Goal: Book appointment/travel/reservation

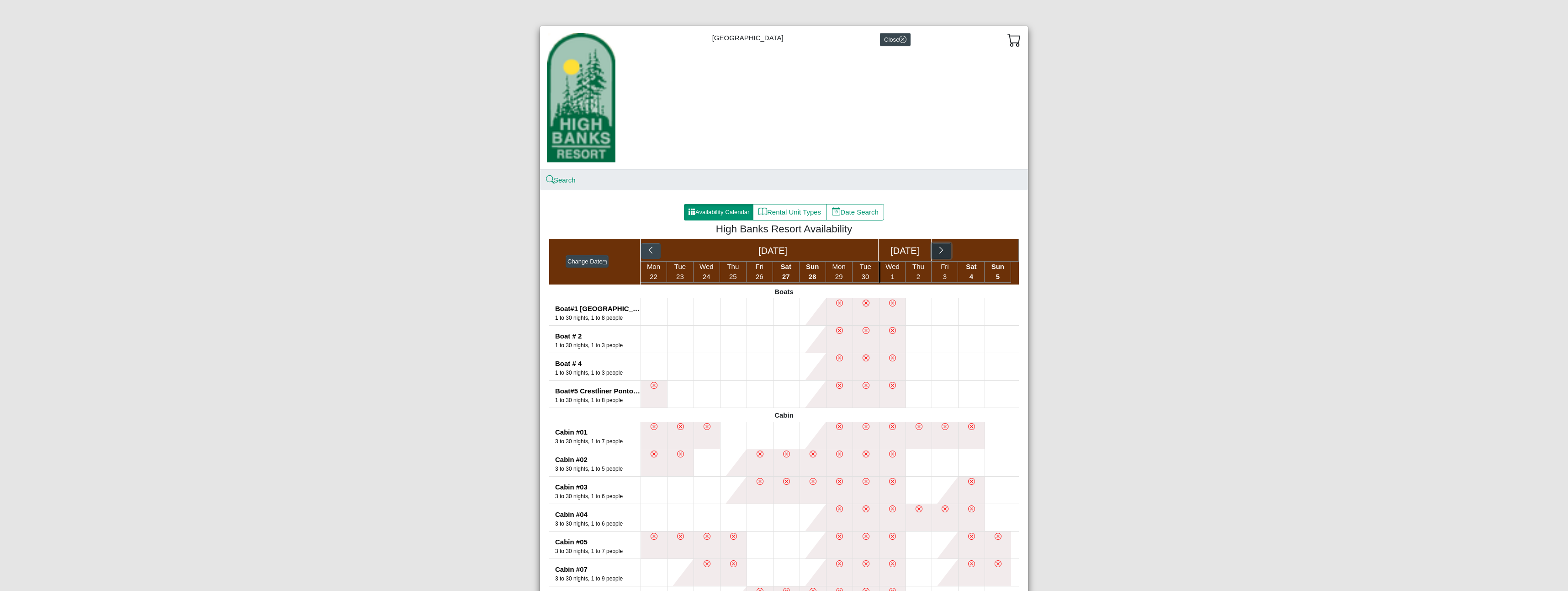
click at [941, 251] on icon "chevron right" at bounding box center [941, 250] width 9 height 9
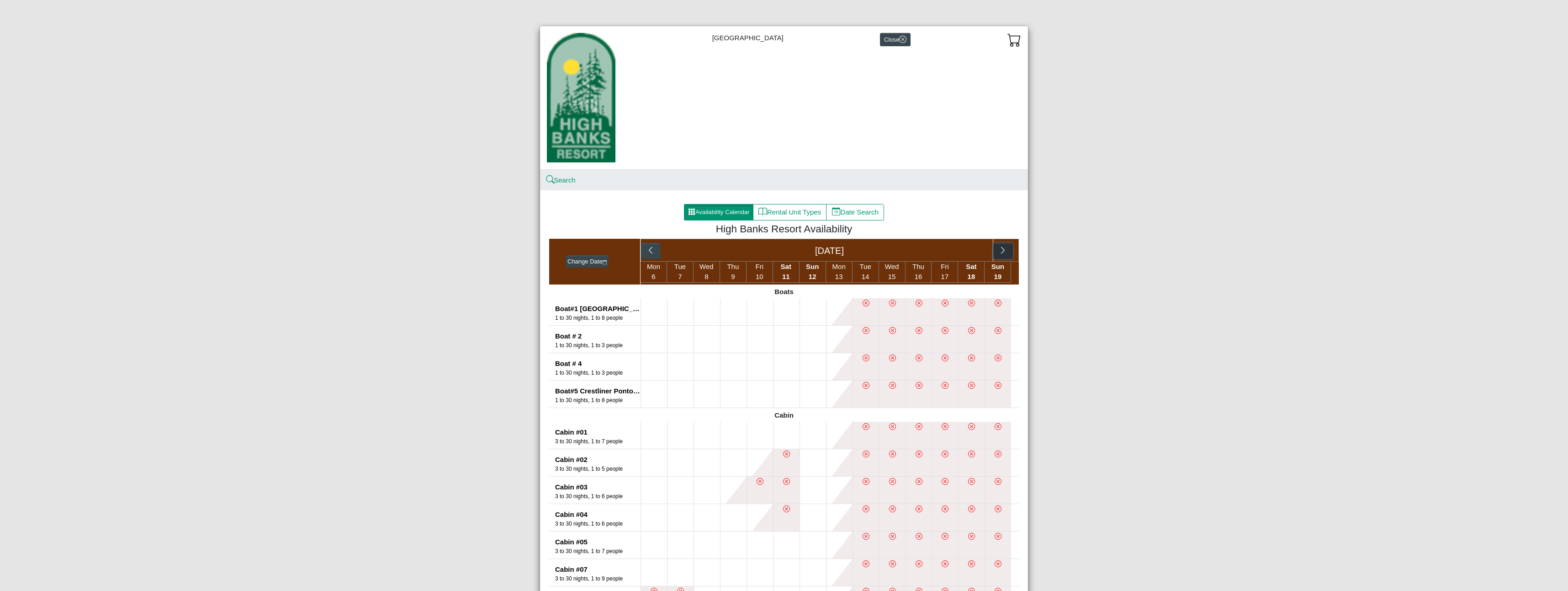
click at [999, 247] on icon "chevron right" at bounding box center [1003, 250] width 9 height 9
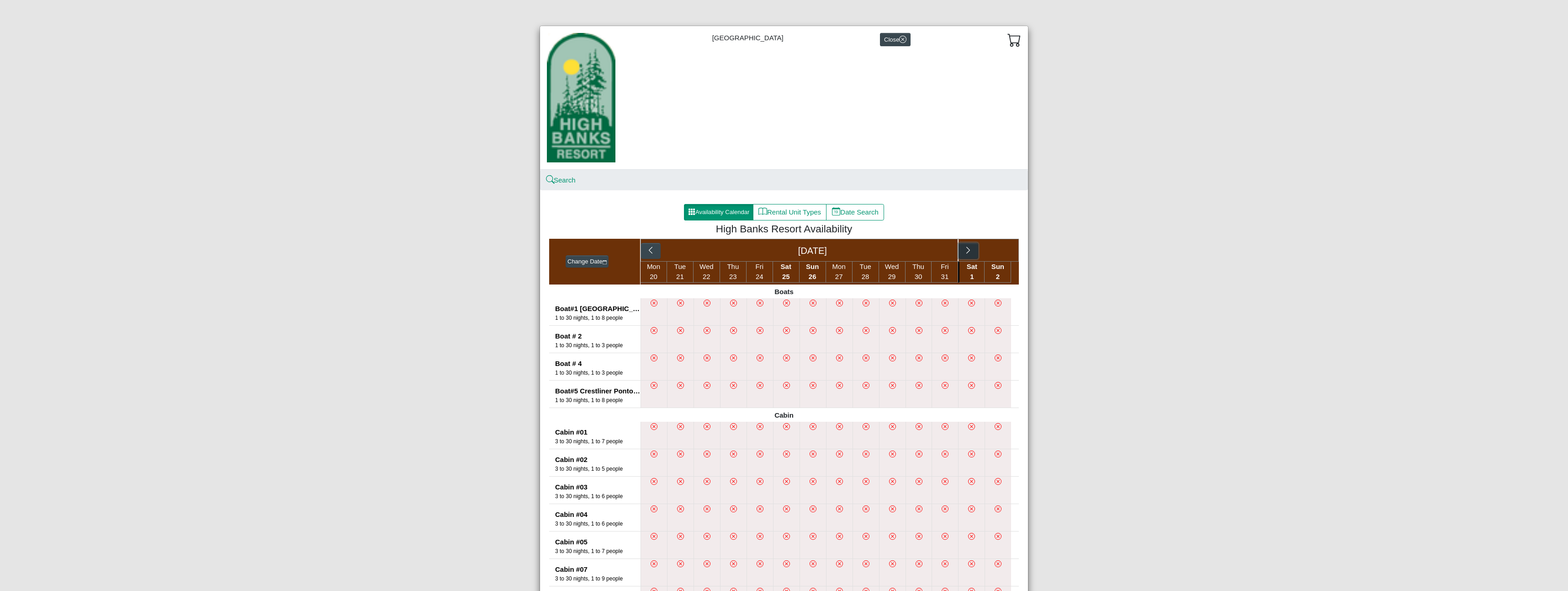
click at [965, 248] on icon "chevron right" at bounding box center [969, 250] width 9 height 9
click at [965, 248] on div "[DATE]" at bounding box center [830, 250] width 327 height 22
click at [1004, 247] on icon "chevron right" at bounding box center [1003, 250] width 9 height 9
click at [965, 249] on icon "chevron right" at bounding box center [969, 250] width 9 height 9
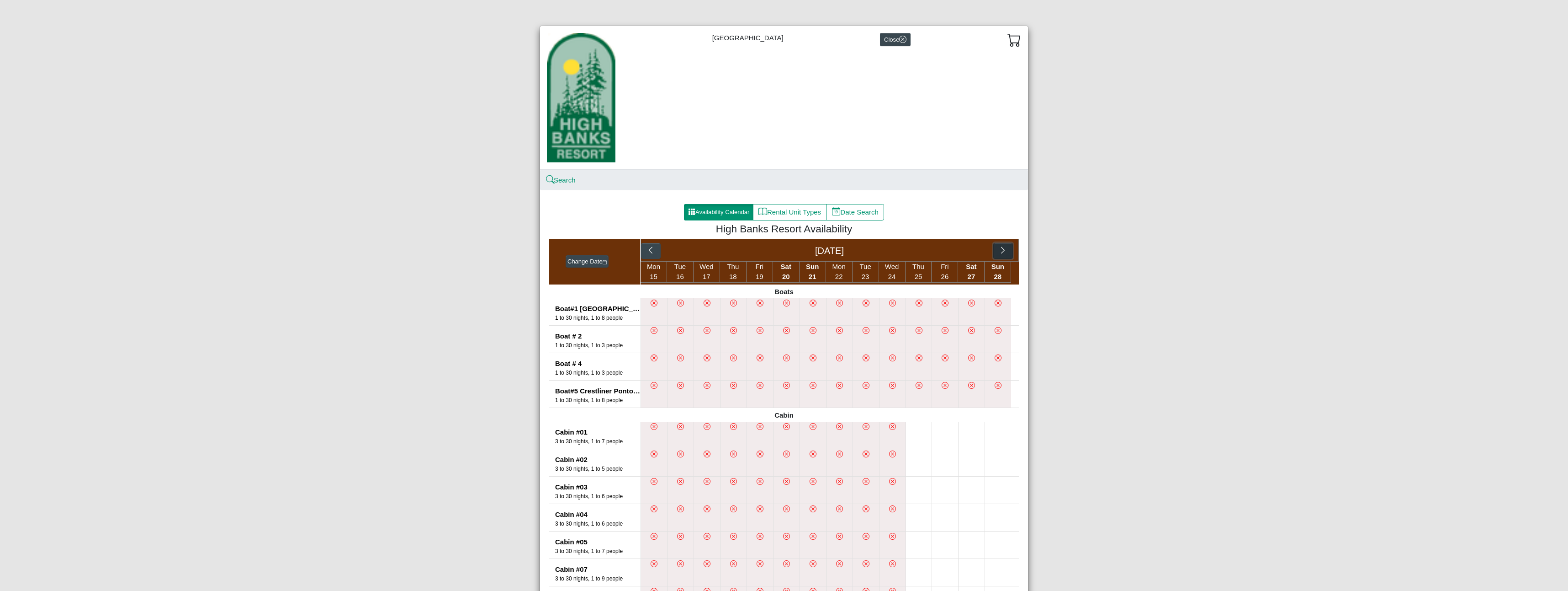
click at [1006, 246] on button "button" at bounding box center [1003, 250] width 20 height 16
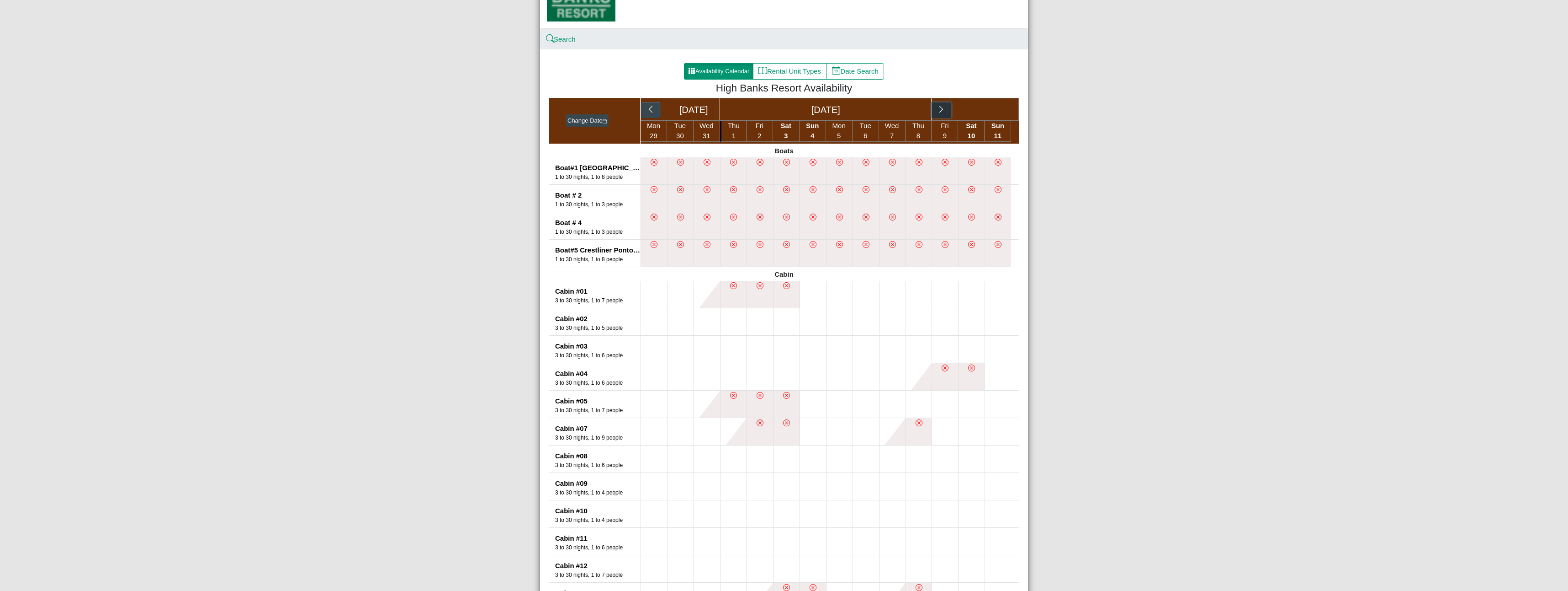
scroll to position [138, 0]
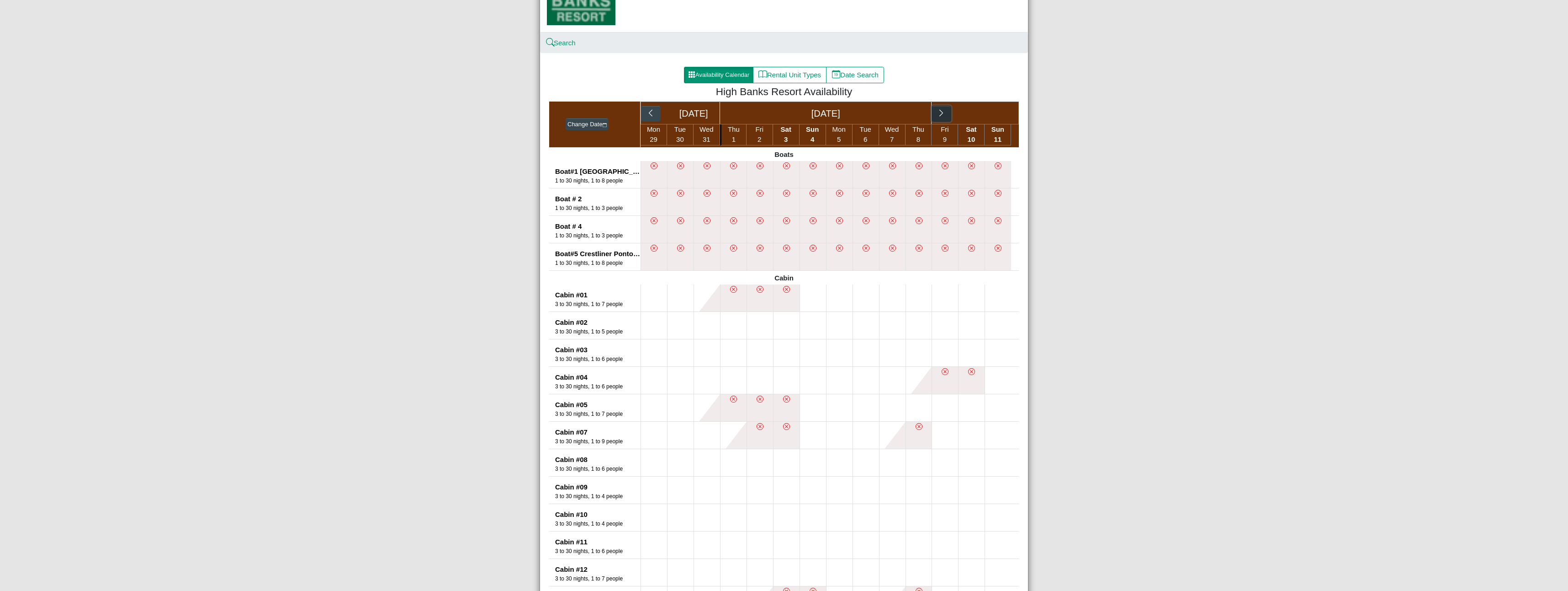
click at [939, 113] on icon "chevron right" at bounding box center [941, 113] width 9 height 9
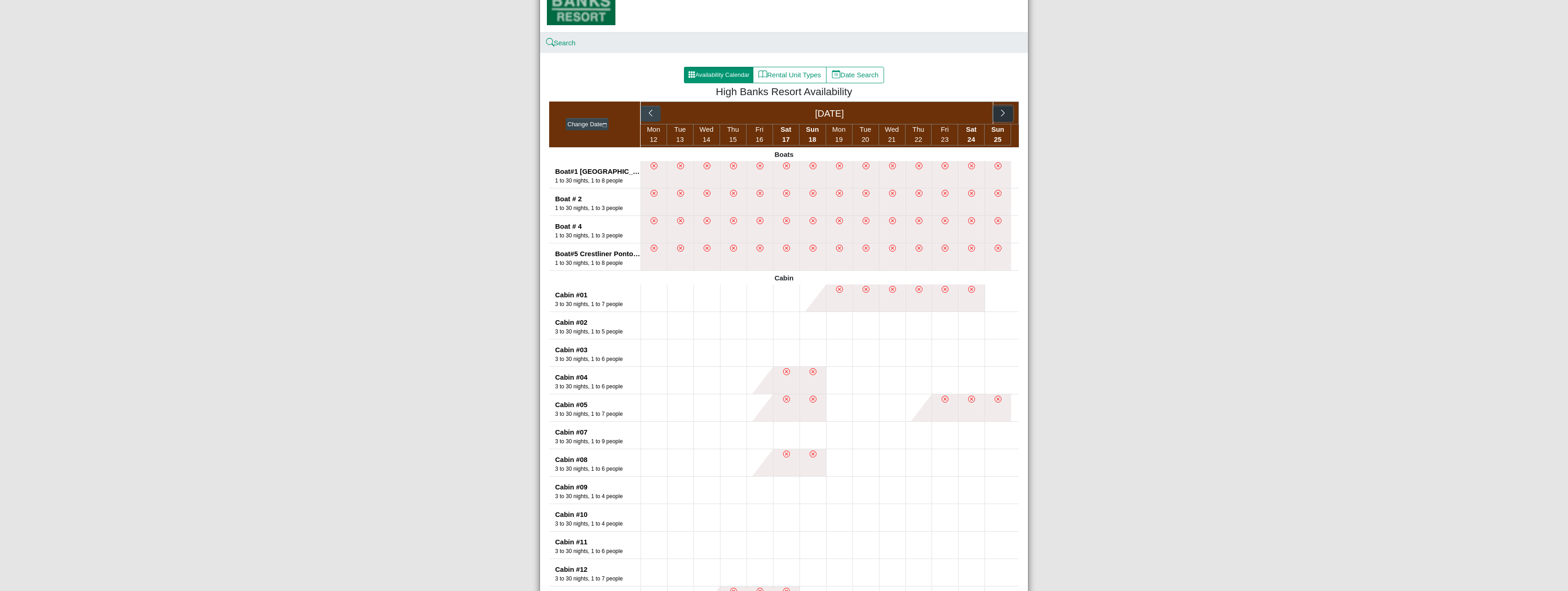
click at [1001, 114] on icon "chevron right" at bounding box center [1003, 113] width 3 height 7
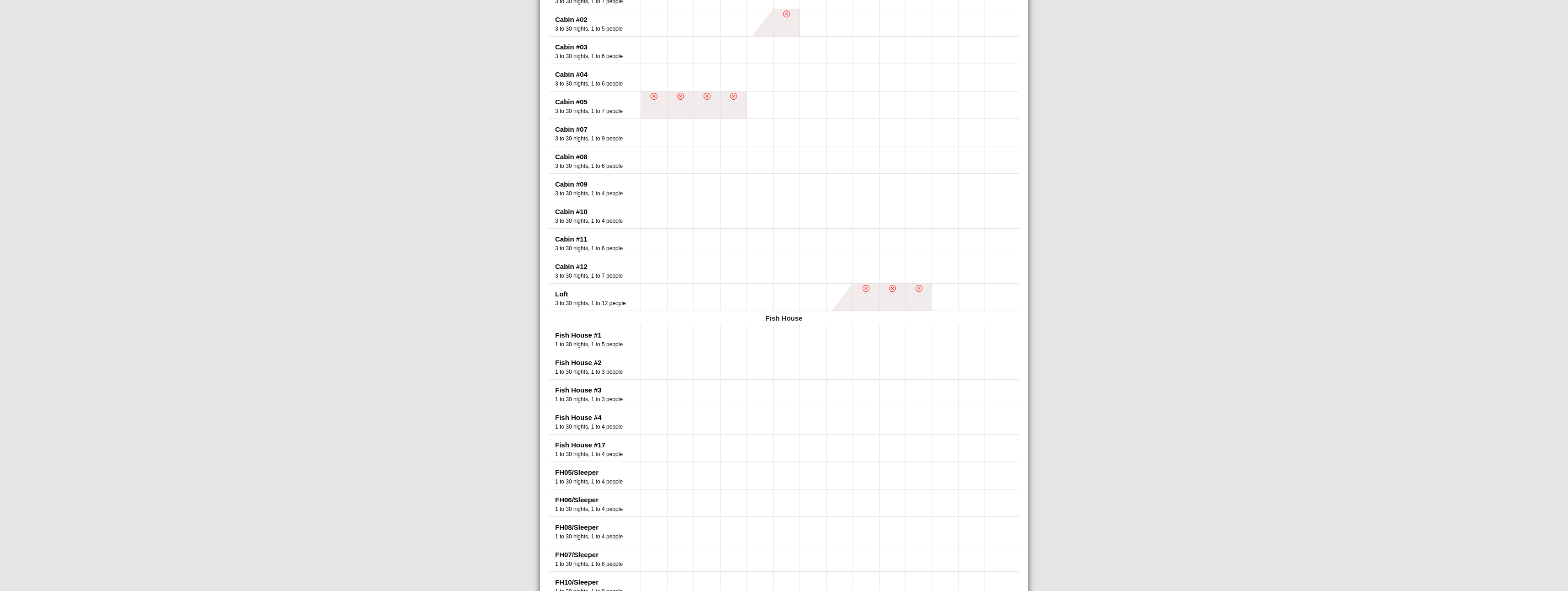
scroll to position [466, 0]
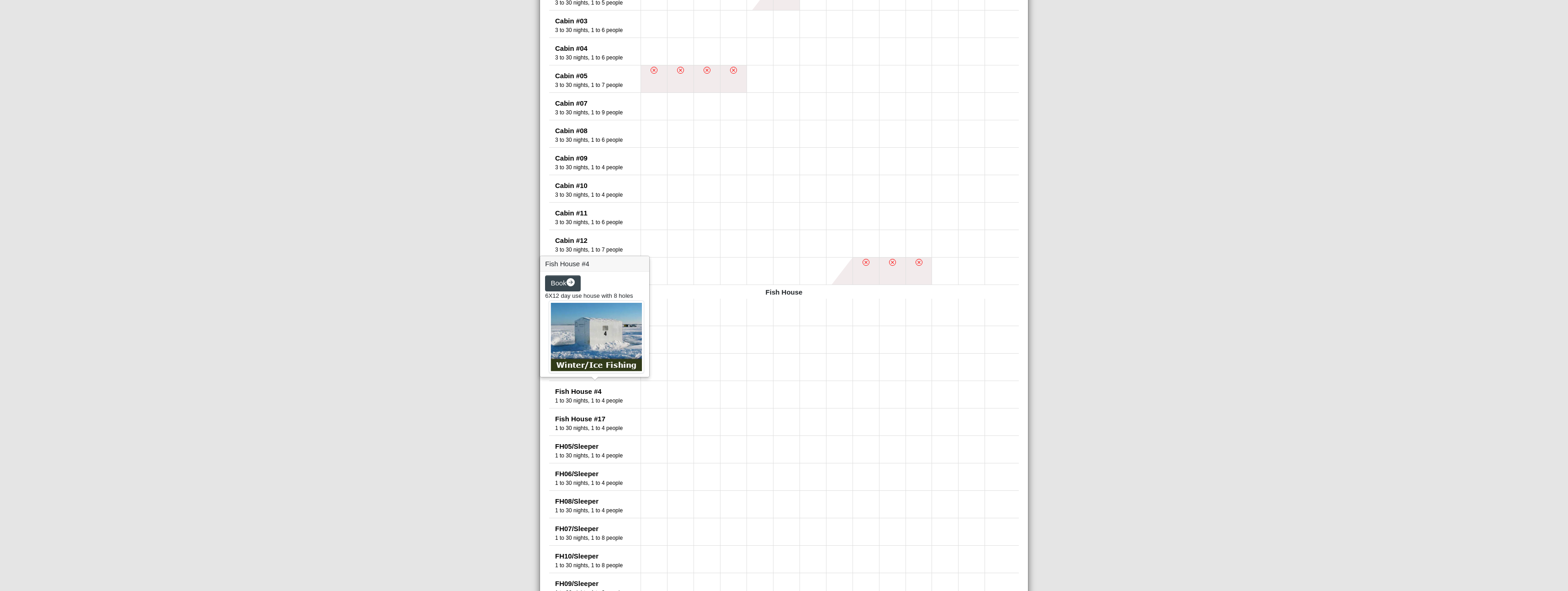
click at [590, 331] on img at bounding box center [597, 337] width 96 height 73
click at [597, 333] on img at bounding box center [597, 337] width 96 height 73
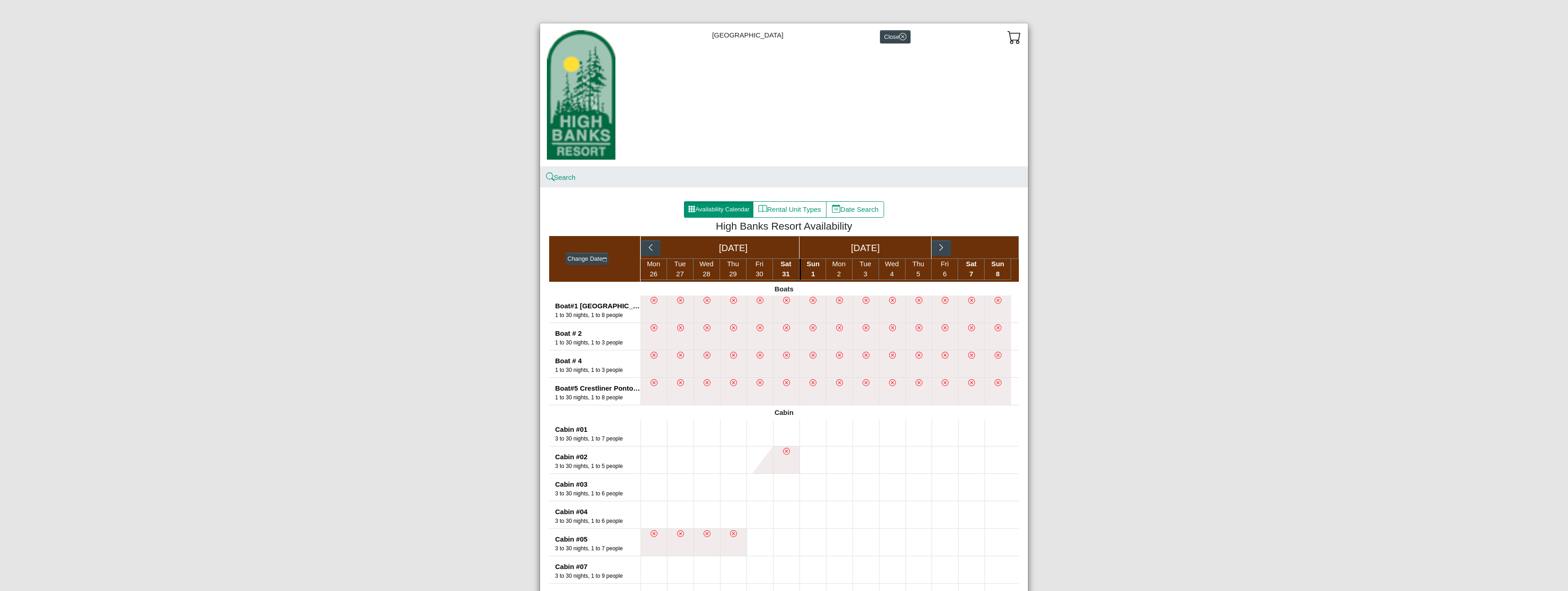
scroll to position [0, 0]
